Goal: Transaction & Acquisition: Subscribe to service/newsletter

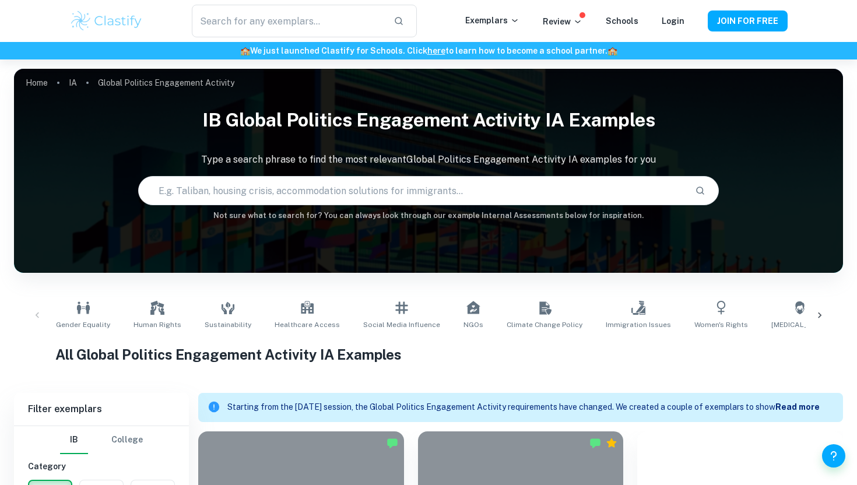
click at [75, 229] on div "IB Global Politics Engagement Activity IA examples Type a search phrase to find…" at bounding box center [428, 165] width 829 height 129
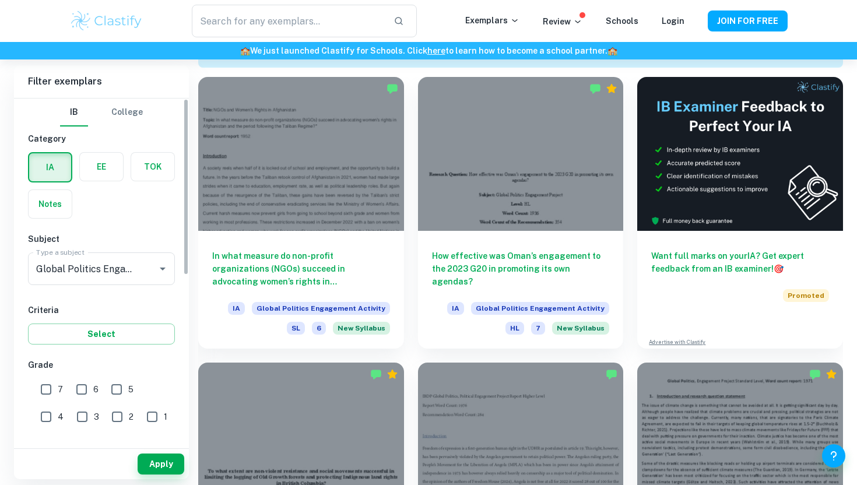
scroll to position [362, 0]
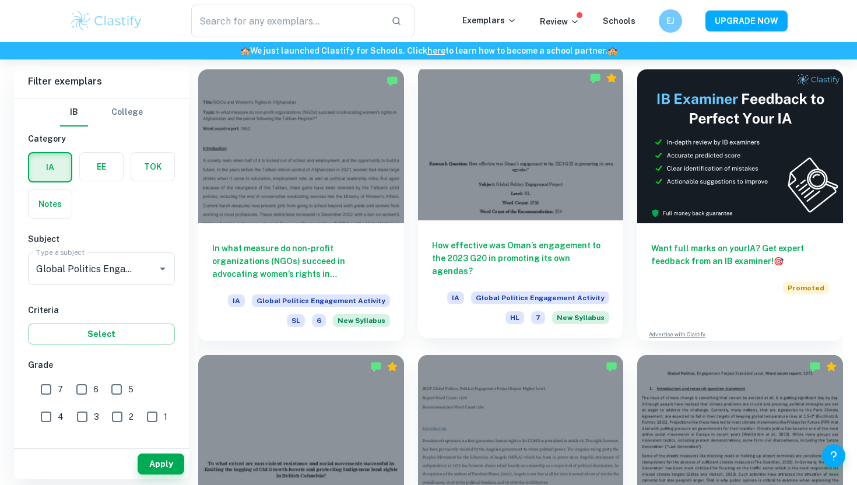
click at [515, 190] on div at bounding box center [521, 143] width 206 height 154
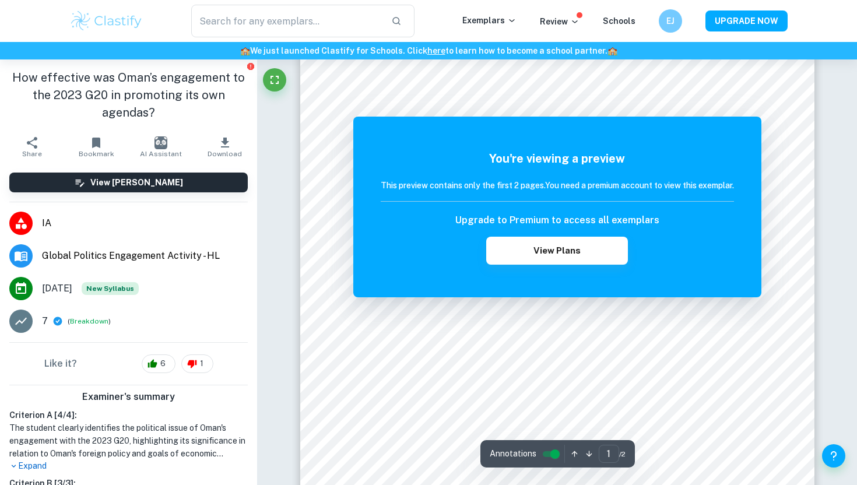
scroll to position [122, 0]
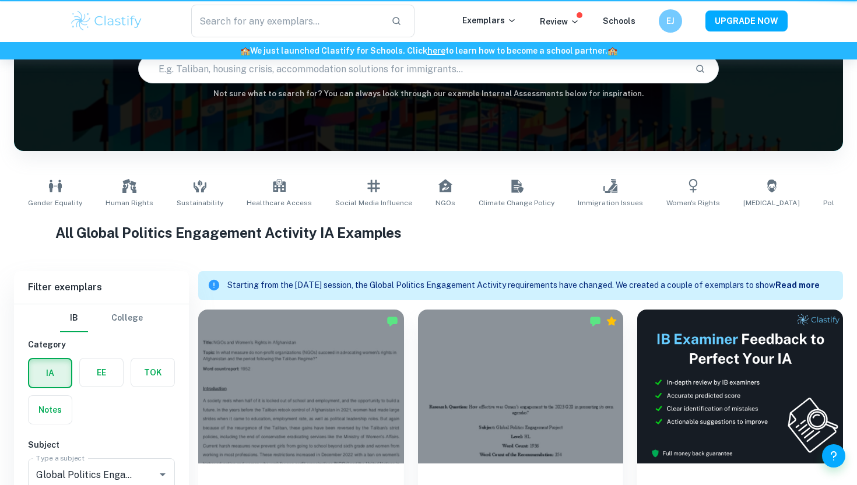
scroll to position [362, 0]
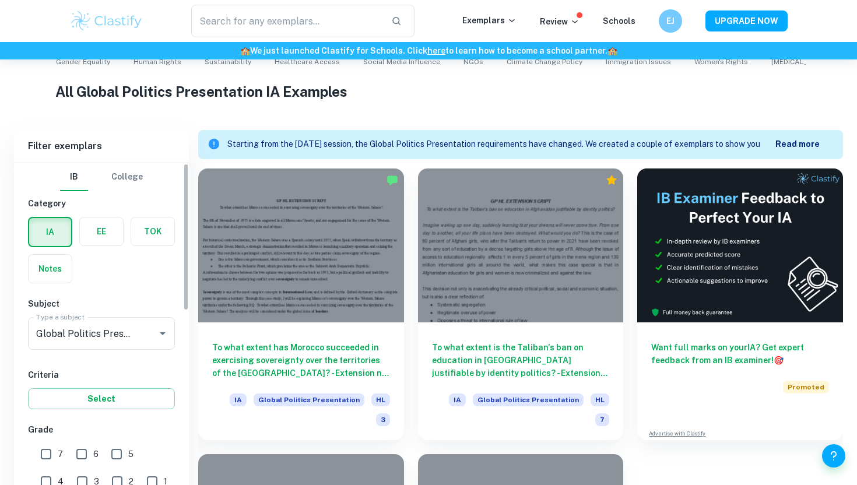
scroll to position [311, 0]
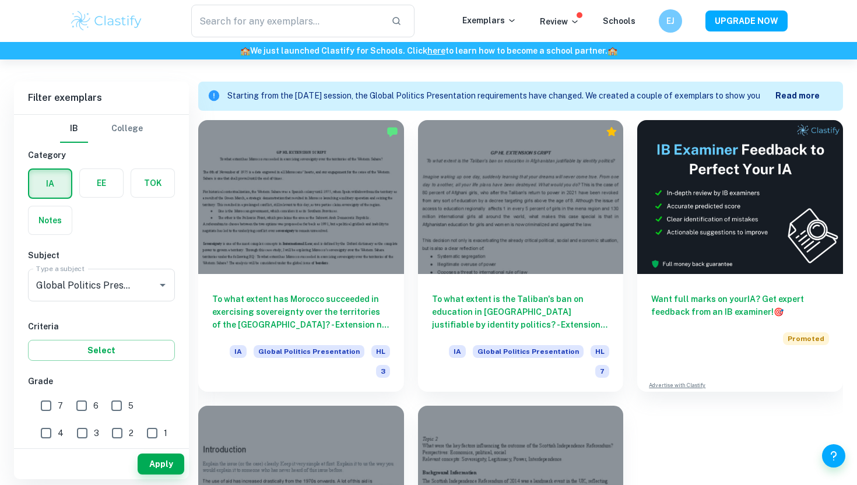
click at [856, 163] on div "Home IA Global Politics Presentation IB Global Politics Presentation IA example…" at bounding box center [428, 213] width 857 height 930
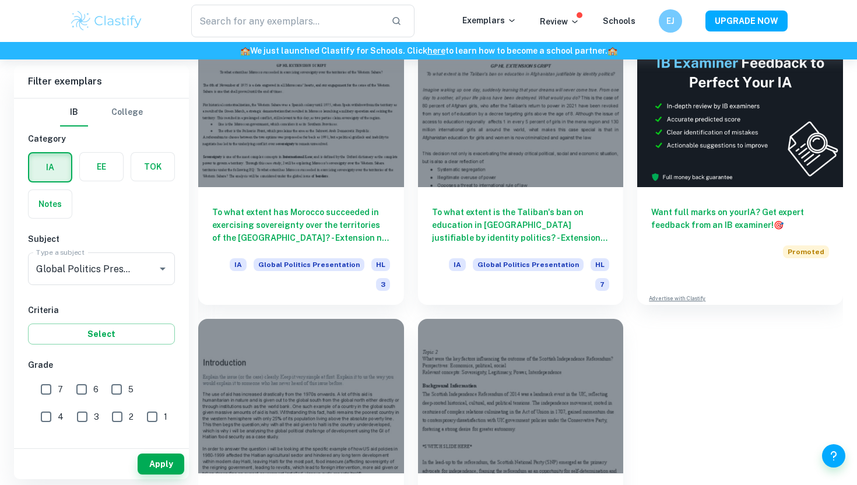
scroll to position [422, 0]
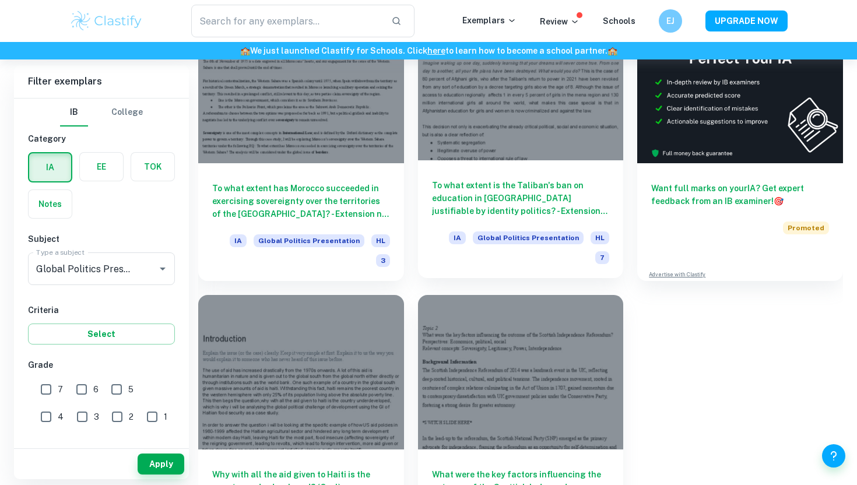
click at [511, 122] on div at bounding box center [521, 83] width 206 height 154
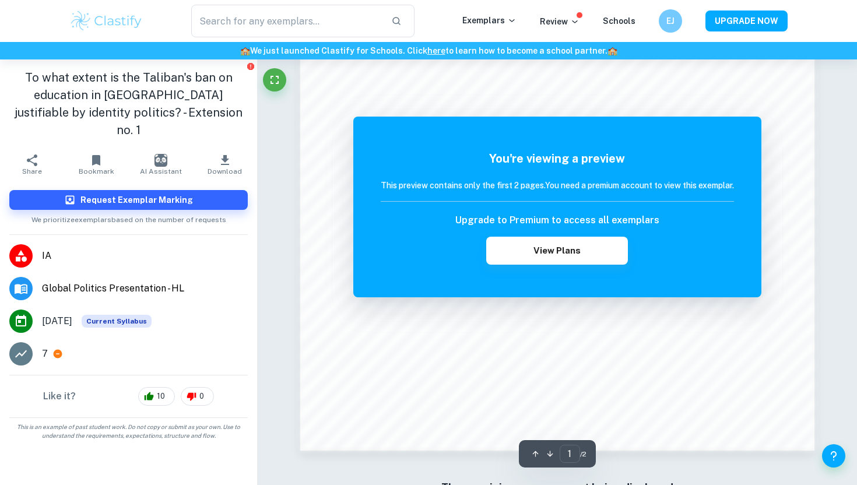
scroll to position [1003, 0]
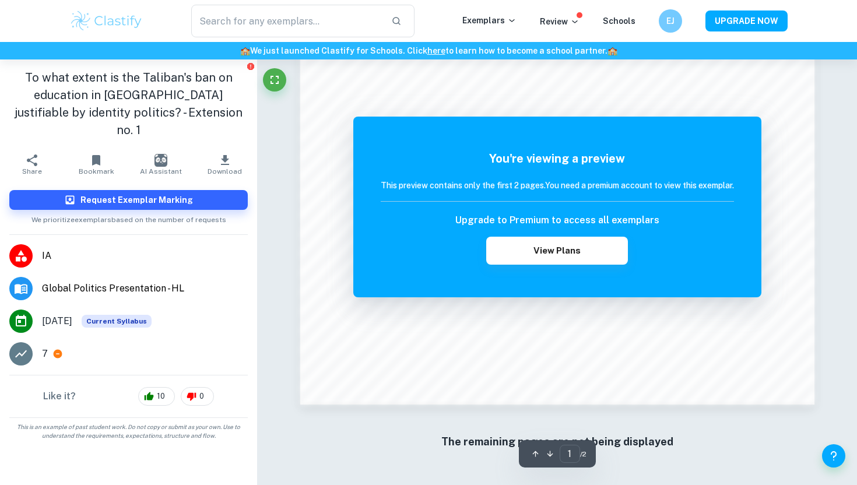
click at [539, 220] on h6 "Upgrade to Premium to access all exemplars" at bounding box center [557, 220] width 204 height 14
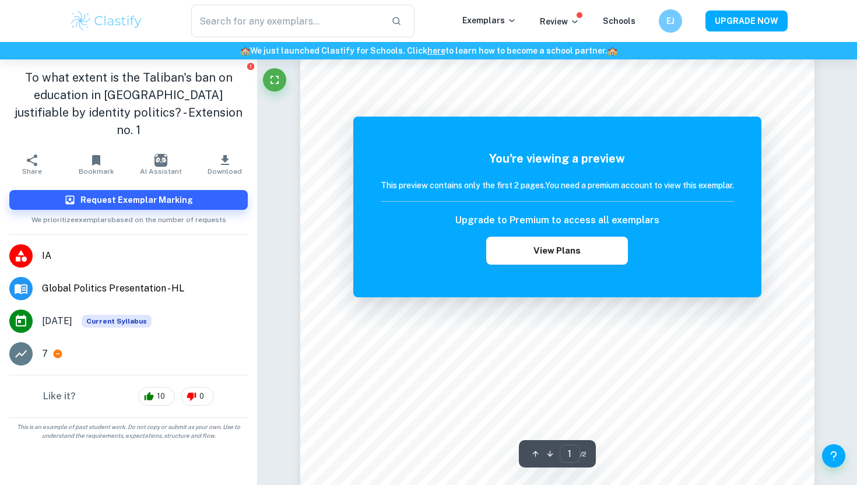
scroll to position [0, 0]
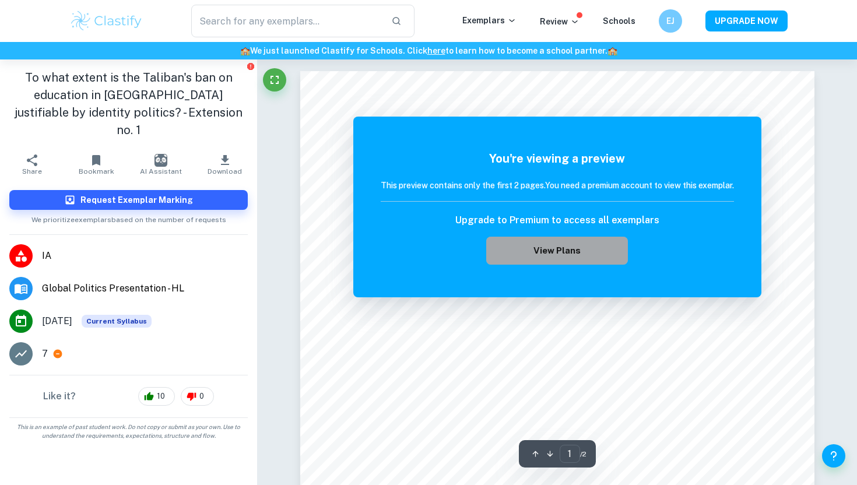
click at [532, 250] on button "View Plans" at bounding box center [556, 251] width 141 height 28
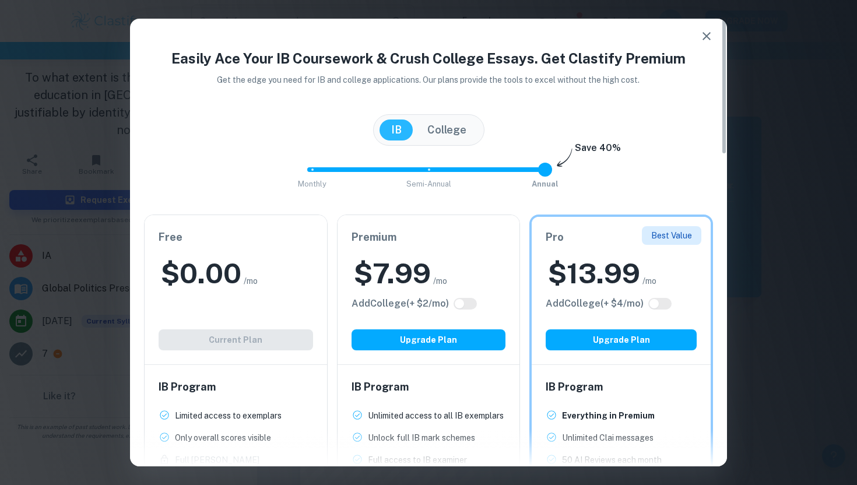
click at [209, 345] on div "Free $ 0.00 /mo Add College (+ $ 2 /mo) Current Plan" at bounding box center [236, 289] width 182 height 149
click at [438, 127] on button "College" at bounding box center [447, 130] width 62 height 21
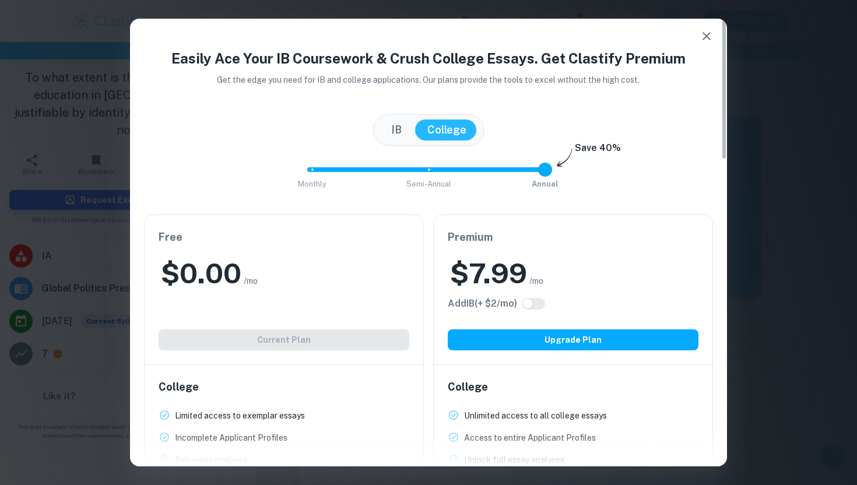
click at [393, 138] on button "IB" at bounding box center [397, 130] width 34 height 21
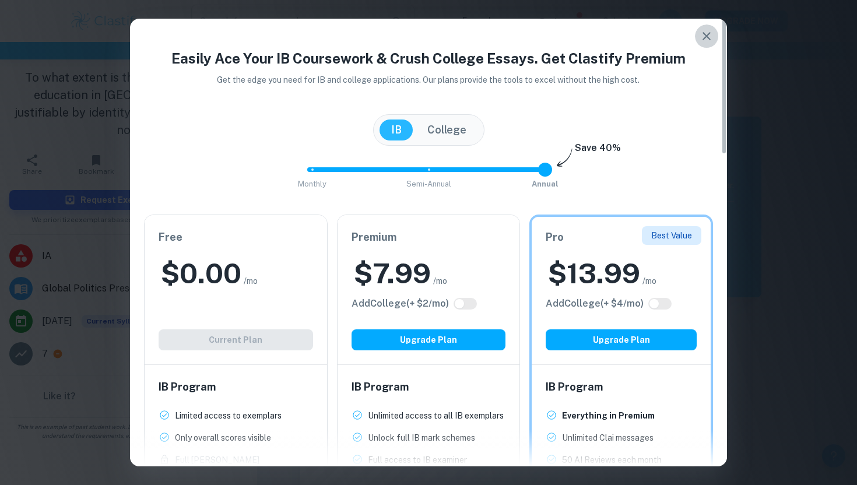
click at [707, 38] on icon "button" at bounding box center [707, 36] width 14 height 14
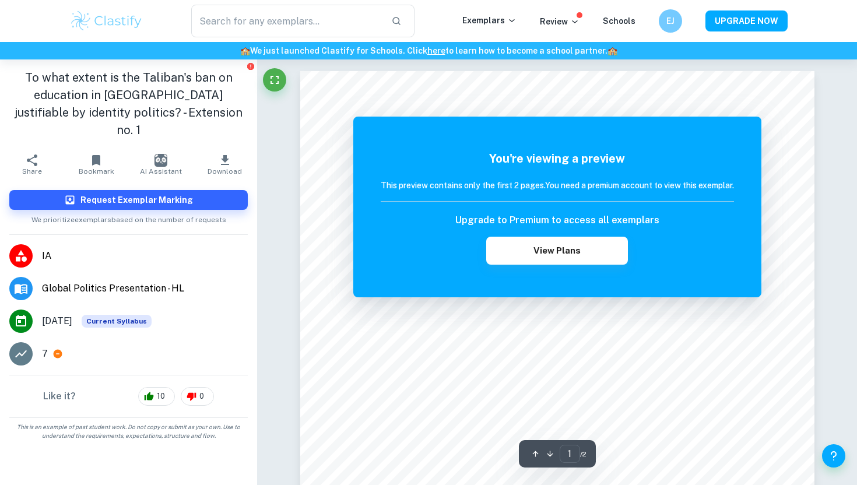
scroll to position [422, 0]
